Goal: Task Accomplishment & Management: Use online tool/utility

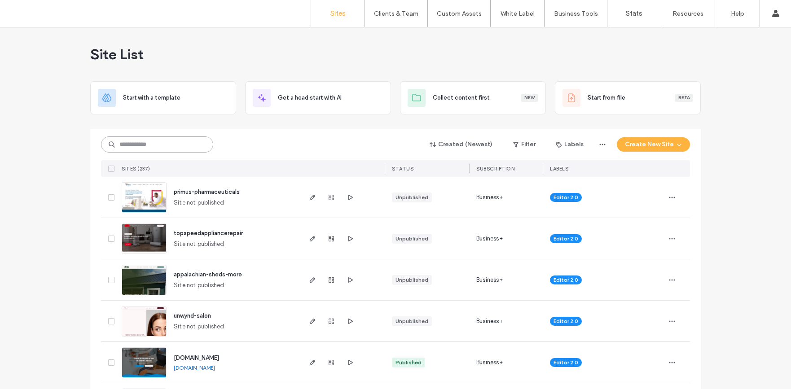
click at [175, 147] on input at bounding box center [157, 144] width 112 height 16
click at [159, 145] on input at bounding box center [157, 144] width 112 height 16
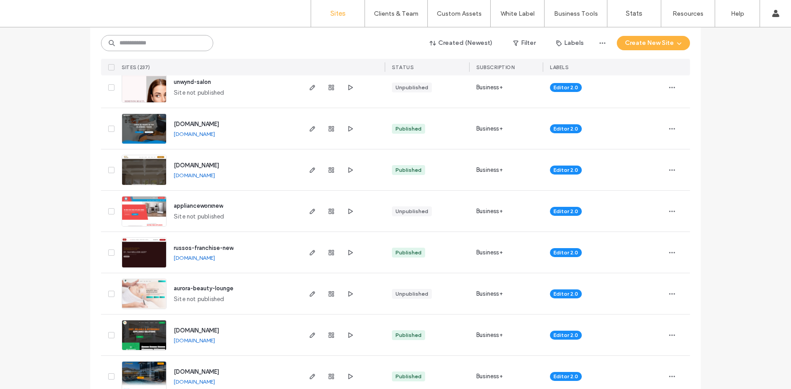
scroll to position [233, 0]
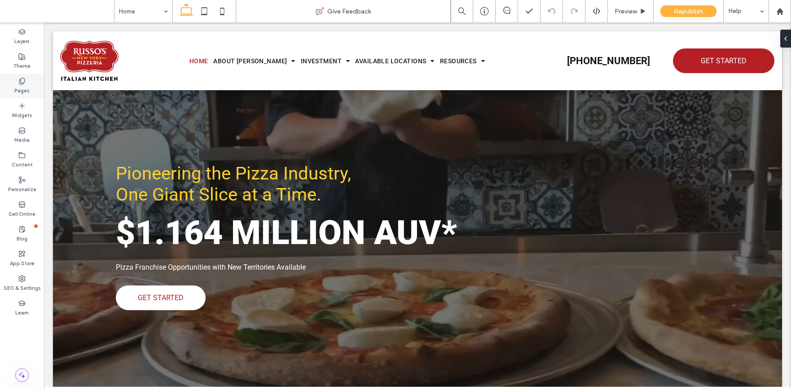
click at [19, 89] on label "Pages" at bounding box center [21, 90] width 15 height 10
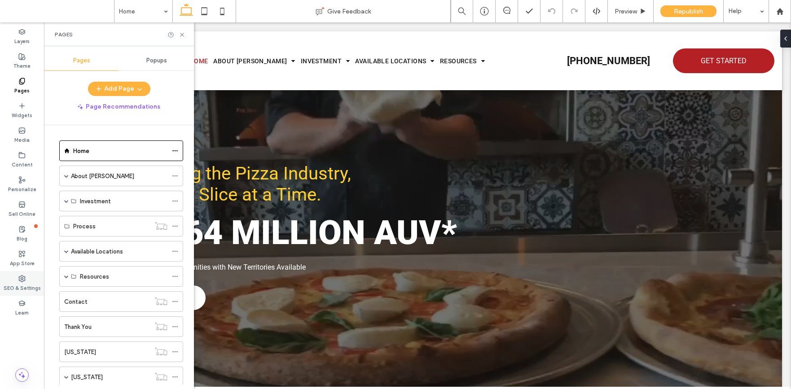
click at [20, 277] on icon at bounding box center [21, 278] width 7 height 7
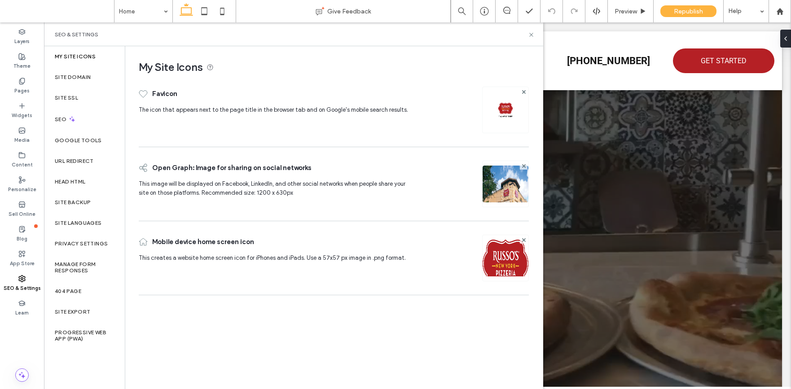
click at [603, 136] on div "Pioneering the Pizza Industry, One Giant Slice at a Time. $1.164 MILLION AUV* P…" at bounding box center [417, 236] width 646 height 453
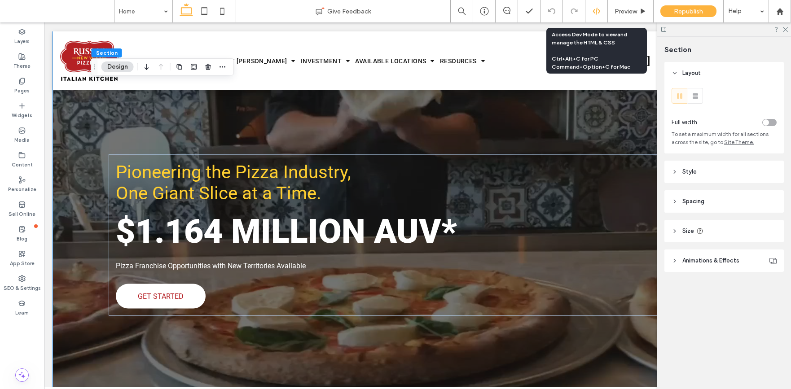
click at [591, 11] on div at bounding box center [596, 11] width 22 height 8
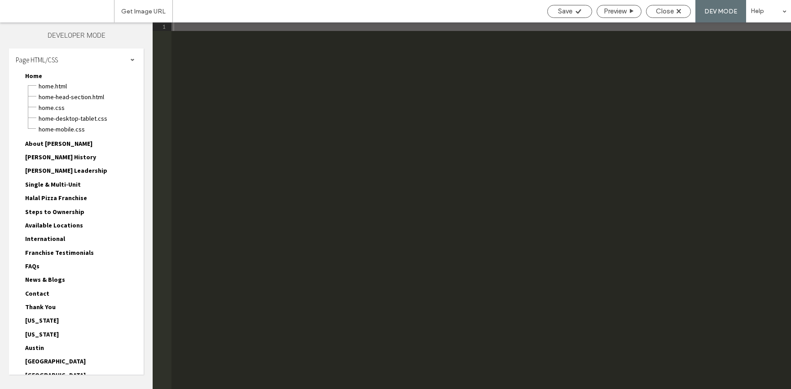
click at [48, 61] on div at bounding box center [395, 194] width 791 height 389
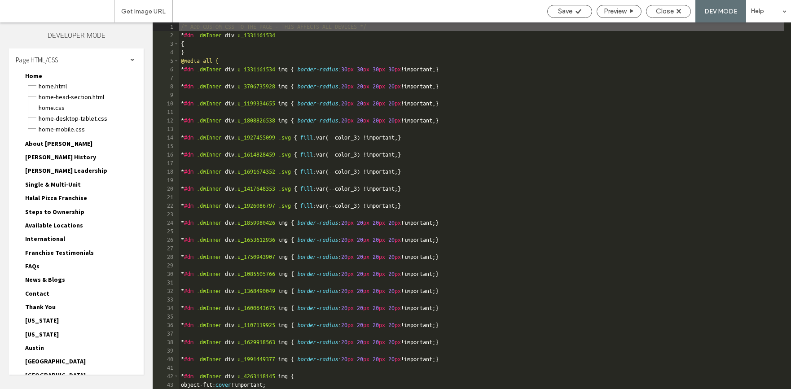
click at [130, 61] on span at bounding box center [132, 59] width 4 height 4
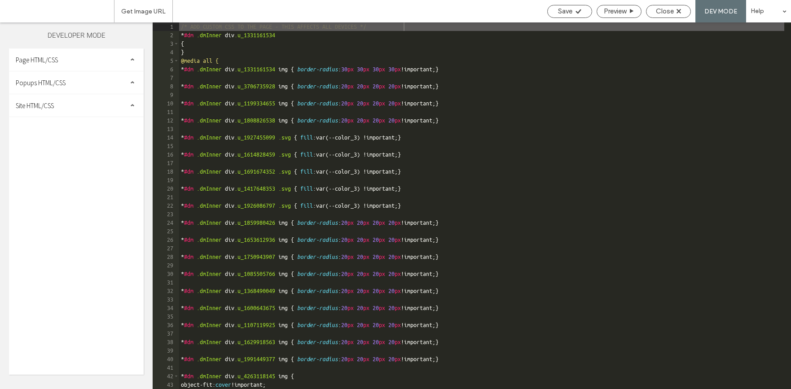
click at [94, 105] on div "Site HTML/CSS" at bounding box center [76, 105] width 135 height 22
click at [86, 122] on span "head-section.html" at bounding box center [93, 122] width 102 height 9
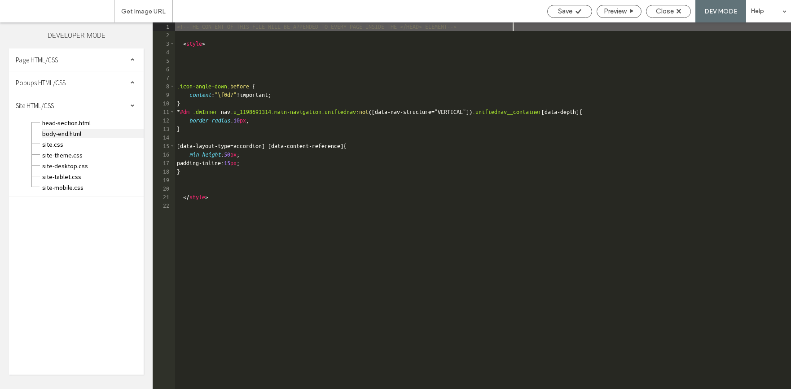
click at [84, 131] on span "body-end.html" at bounding box center [93, 133] width 102 height 9
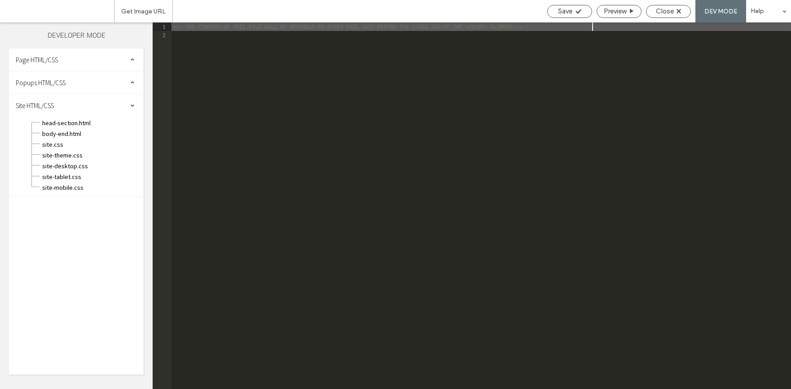
click at [176, 36] on div "<!--THE CONTENT OF THIS FILE WILL BE APPENDED TO EVERY PAGE JUST BEFORE THE CLO…" at bounding box center [480, 214] width 619 height 384
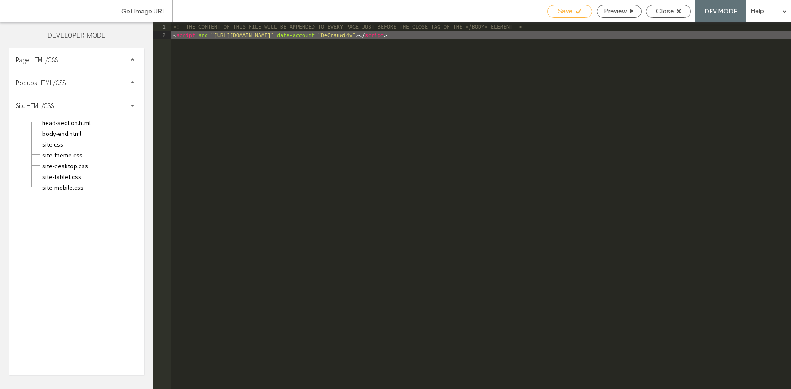
click at [561, 10] on span "Save" at bounding box center [565, 11] width 14 height 8
click at [657, 11] on span "Close" at bounding box center [665, 11] width 18 height 8
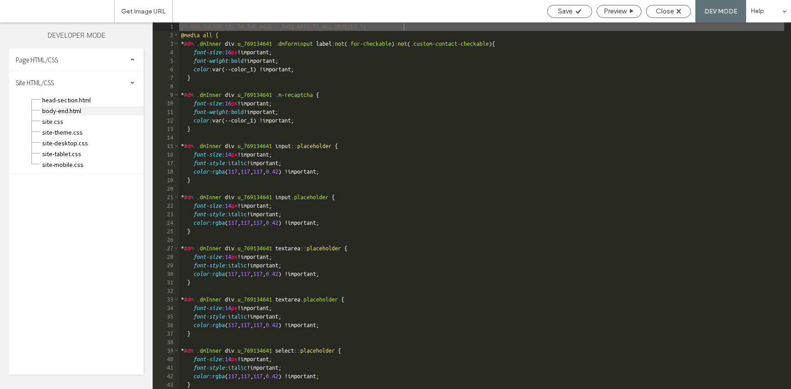
click at [52, 112] on span "body-end.html" at bounding box center [93, 110] width 102 height 9
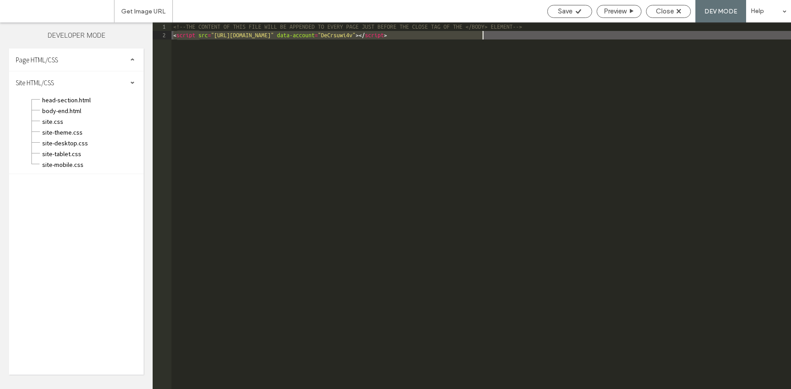
drag, startPoint x: 173, startPoint y: 35, endPoint x: 493, endPoint y: 38, distance: 319.5
click at [493, 38] on div "<!--THE CONTENT OF THIS FILE WILL BE APPENDED TO EVERY PAGE JUST BEFORE THE CLO…" at bounding box center [480, 214] width 619 height 384
